Goal: Information Seeking & Learning: Learn about a topic

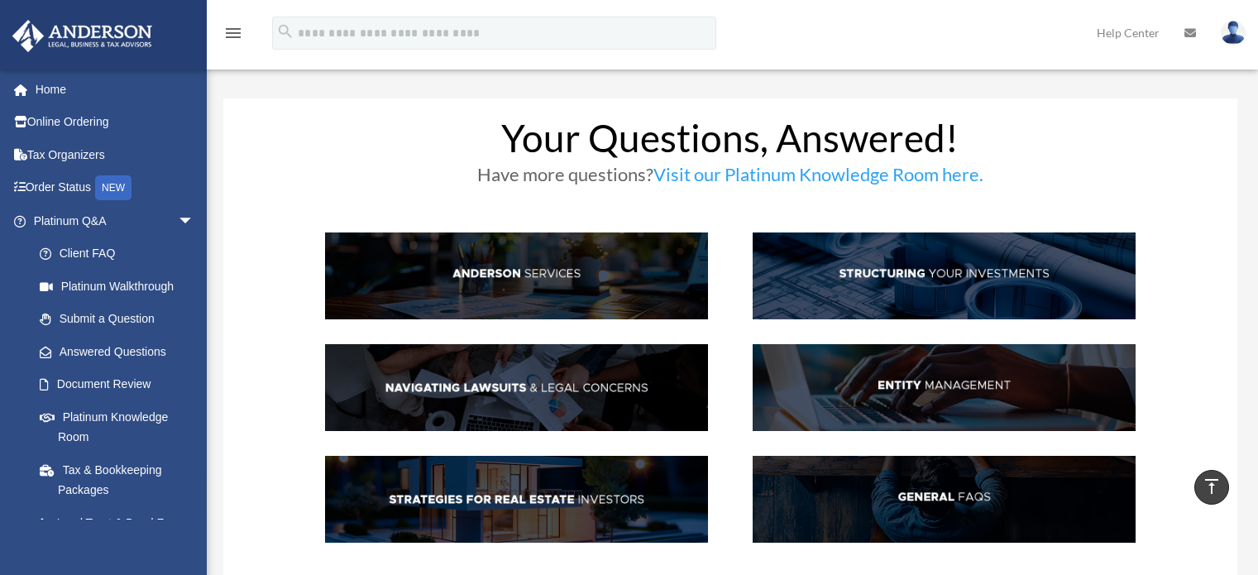
scroll to position [1276, 0]
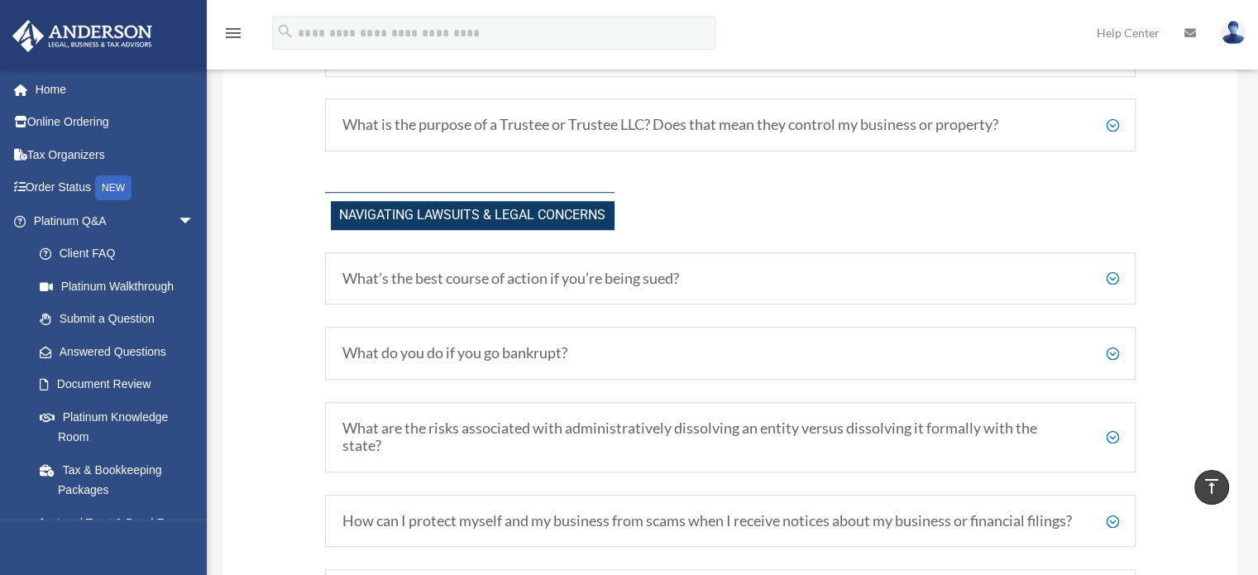
scroll to position [1276, 0]
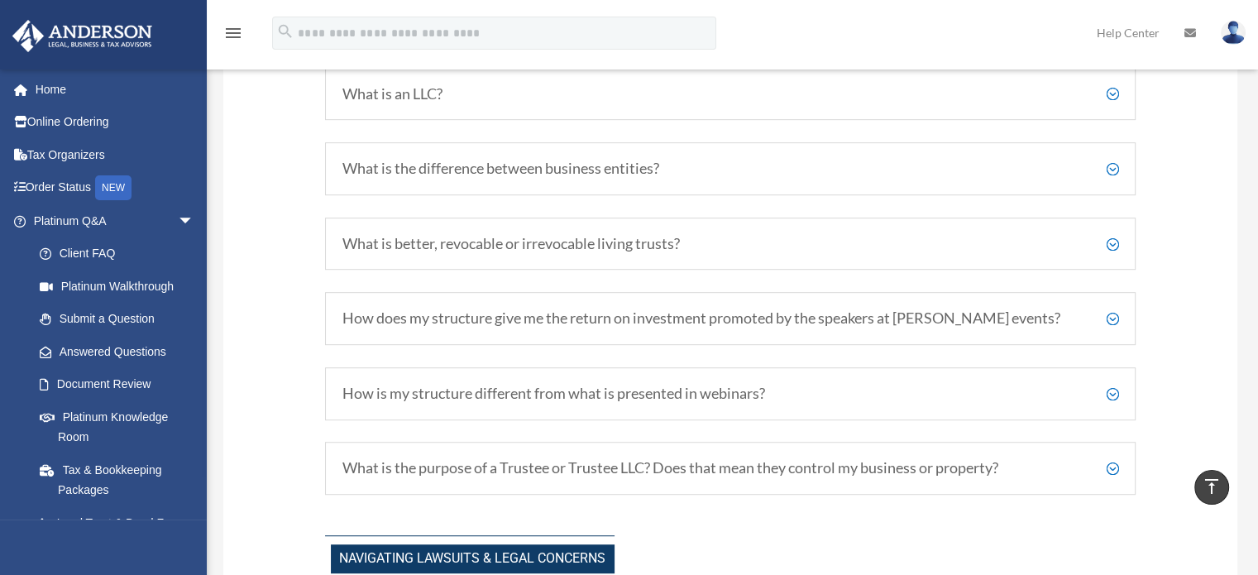
scroll to position [915, 0]
click at [1115, 166] on h5 "What is the difference between business entities?" at bounding box center [730, 169] width 776 height 18
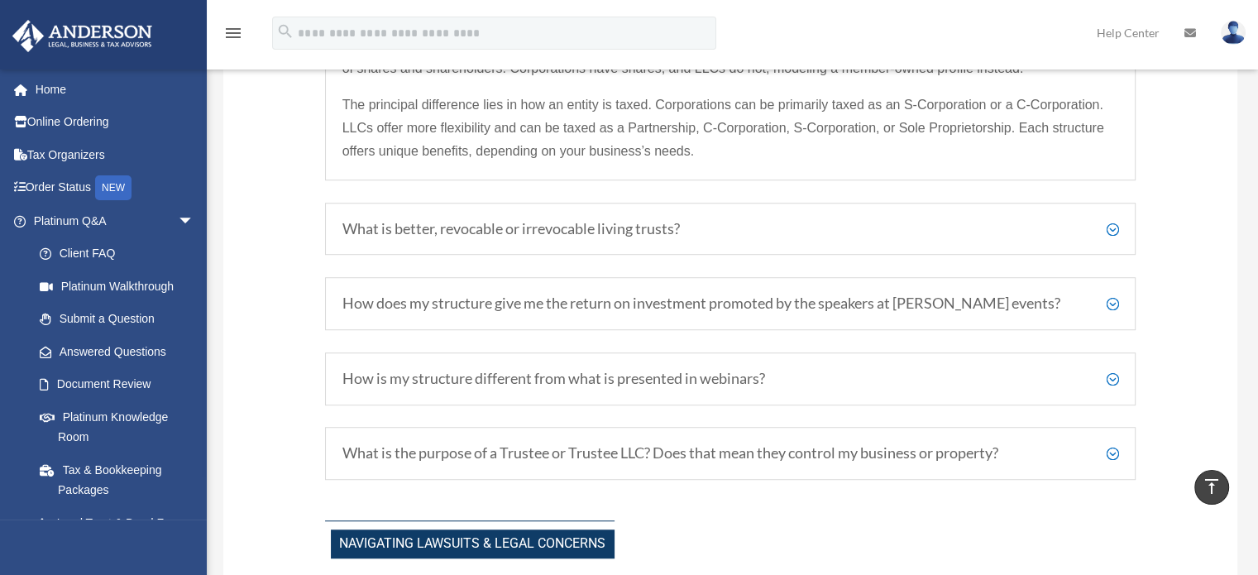
scroll to position [1101, 0]
click at [1118, 227] on div "What is better, revocable or irrevocable living trusts? Revocable trusts allow …" at bounding box center [730, 228] width 811 height 53
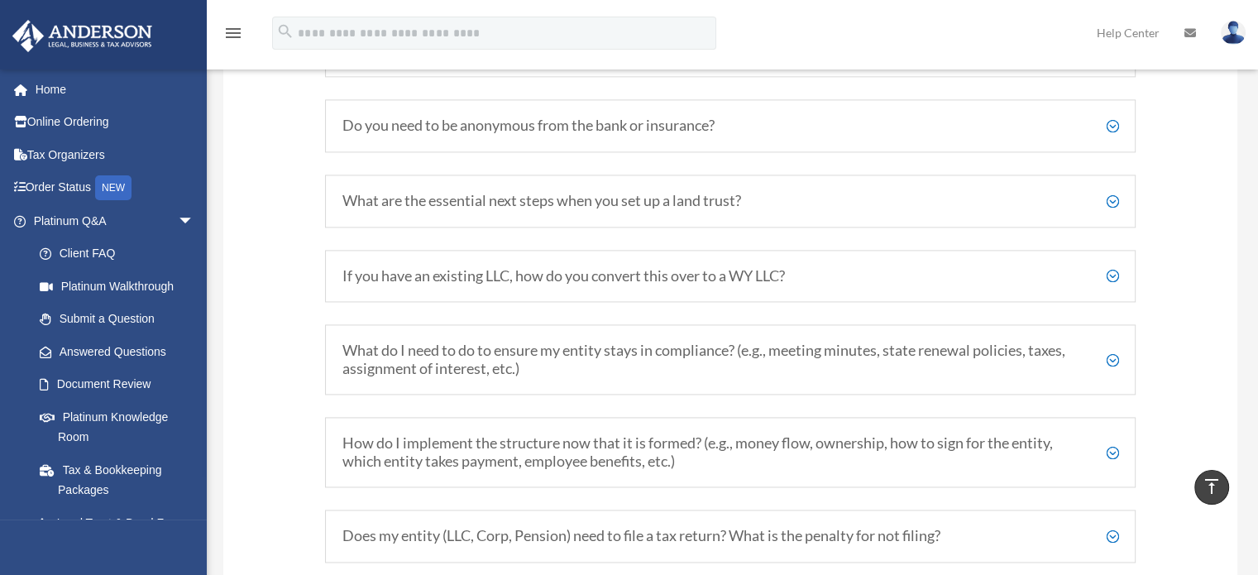
scroll to position [2310, 0]
click at [1114, 211] on h5 "What are the essential next steps when you set up a land trust?" at bounding box center [730, 202] width 776 height 18
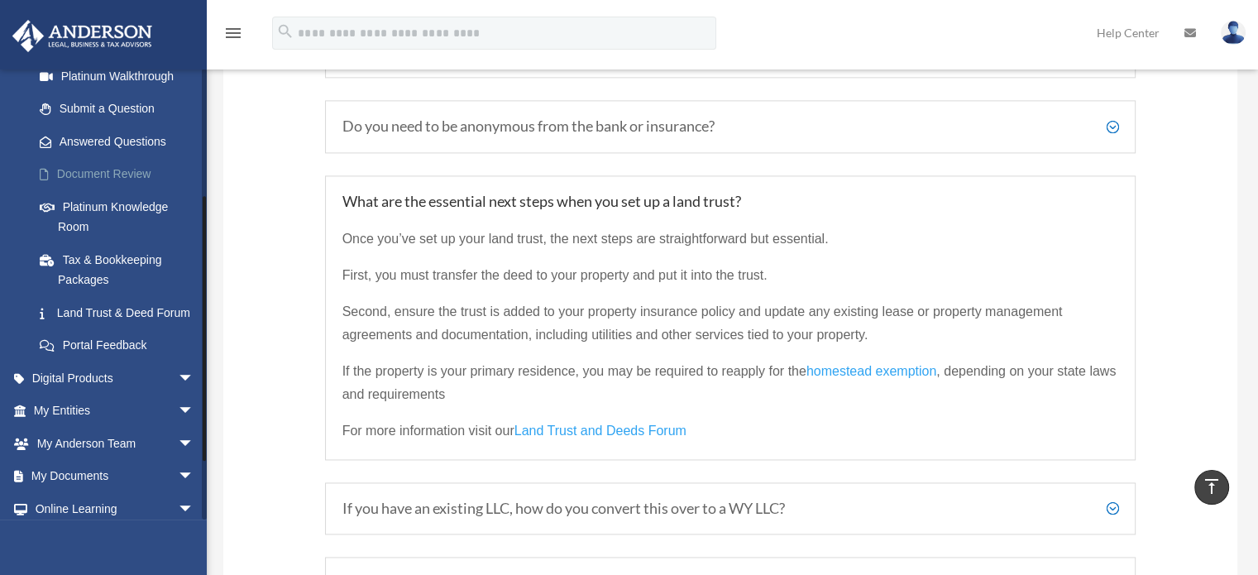
scroll to position [208, 0]
click at [119, 319] on link "Land Trust & Deed Forum" at bounding box center [121, 314] width 196 height 33
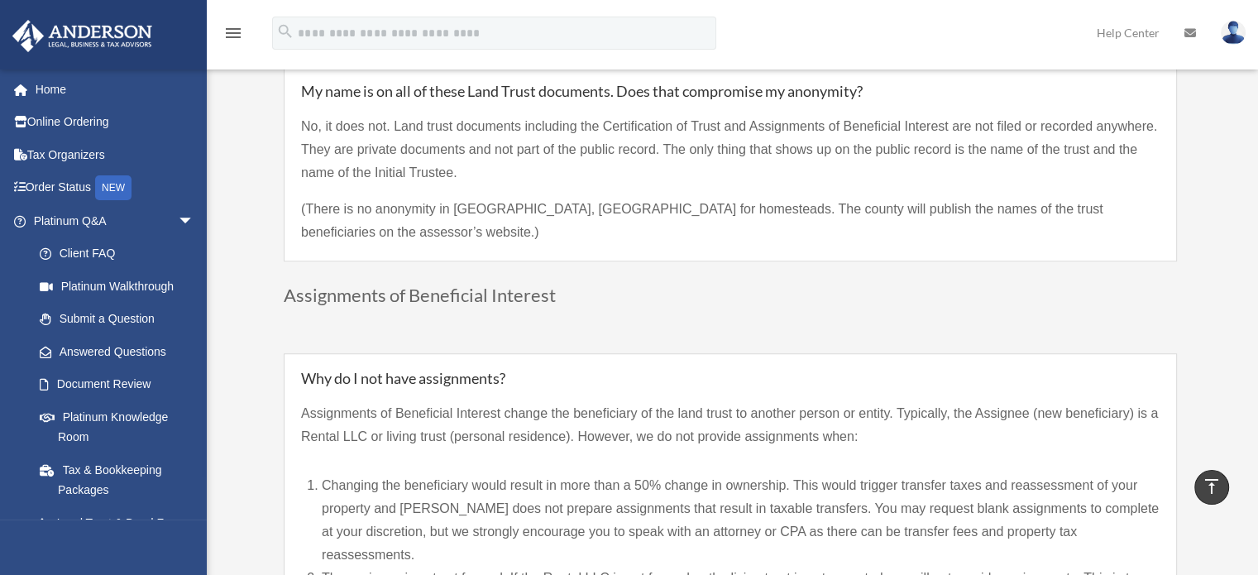
scroll to position [1230, 0]
